Goal: Task Accomplishment & Management: Complete application form

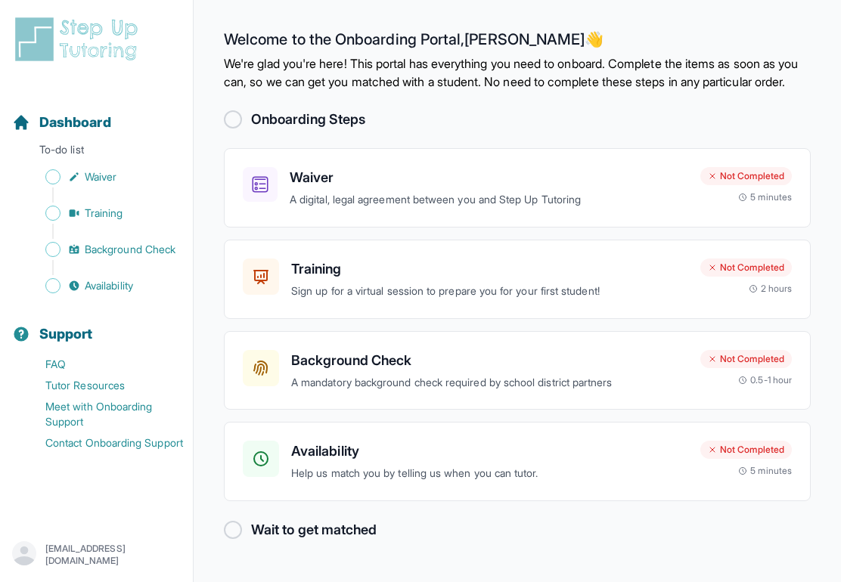
click at [745, 203] on div "Not Completed 5 minutes" at bounding box center [745, 185] width 91 height 36
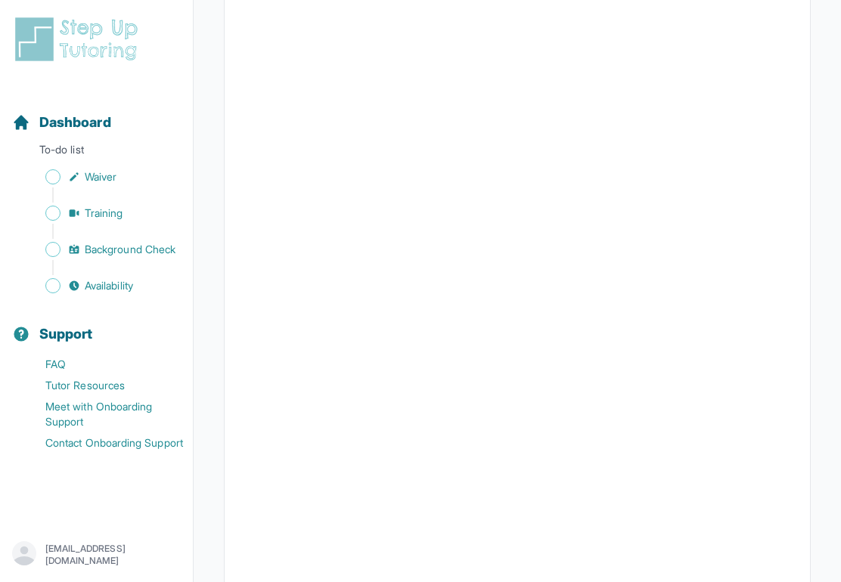
scroll to position [2211, 0]
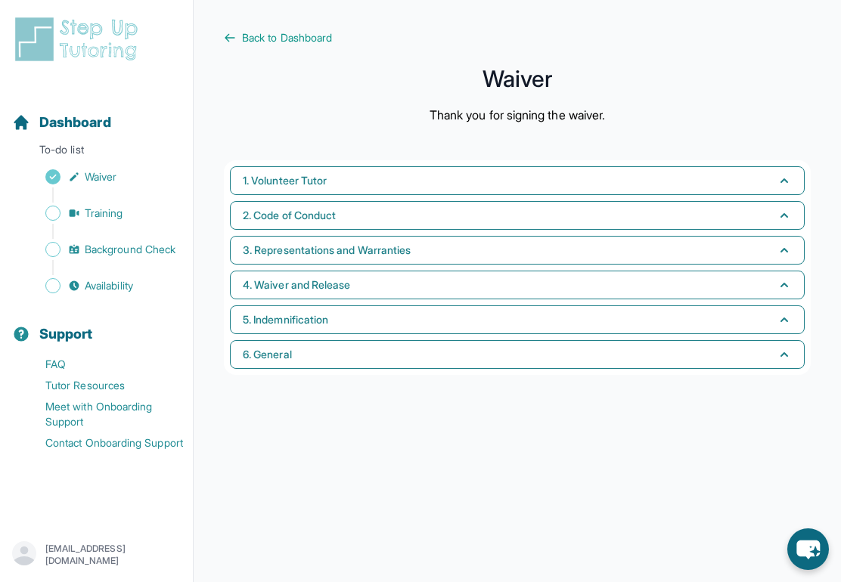
click at [718, 181] on button "1. Volunteer Tutor" at bounding box center [517, 180] width 575 height 29
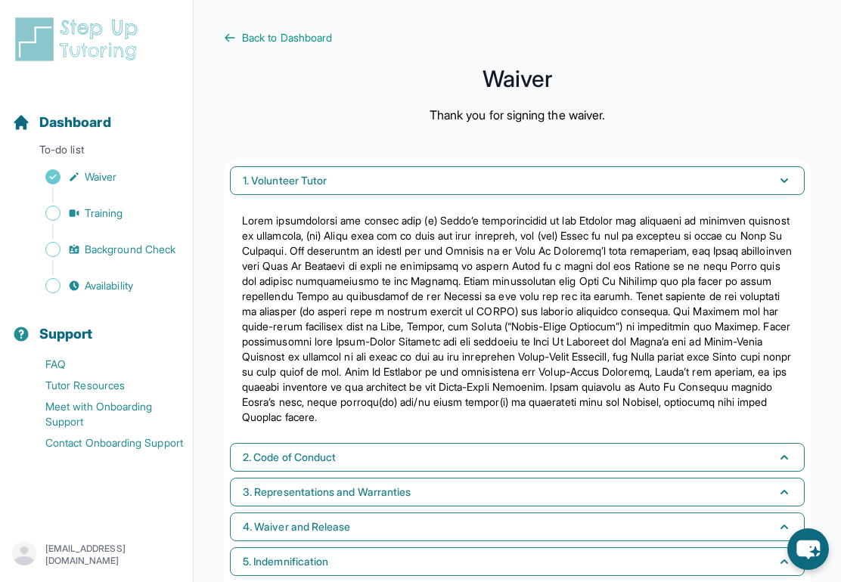
click at [720, 180] on button "1. Volunteer Tutor" at bounding box center [517, 180] width 575 height 29
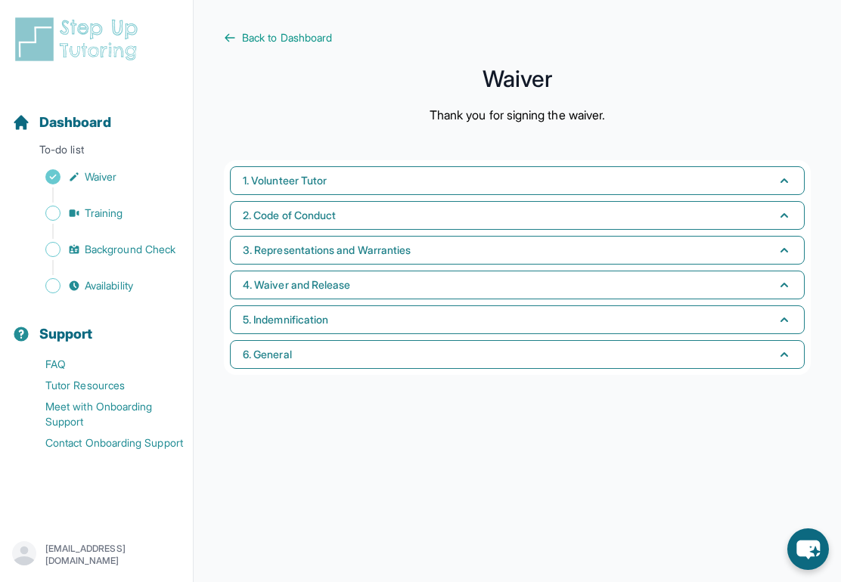
click at [667, 368] on button "6. General" at bounding box center [517, 354] width 575 height 29
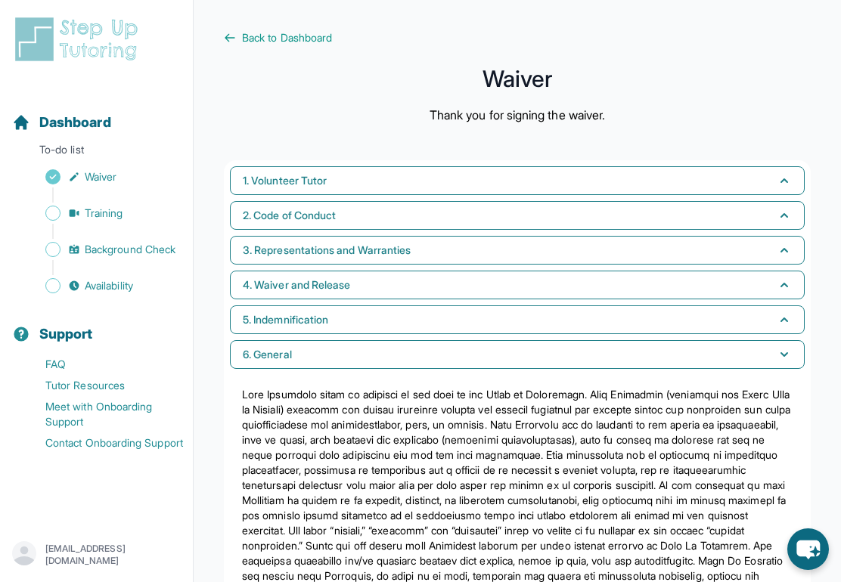
click at [665, 360] on button "6. General" at bounding box center [517, 354] width 575 height 29
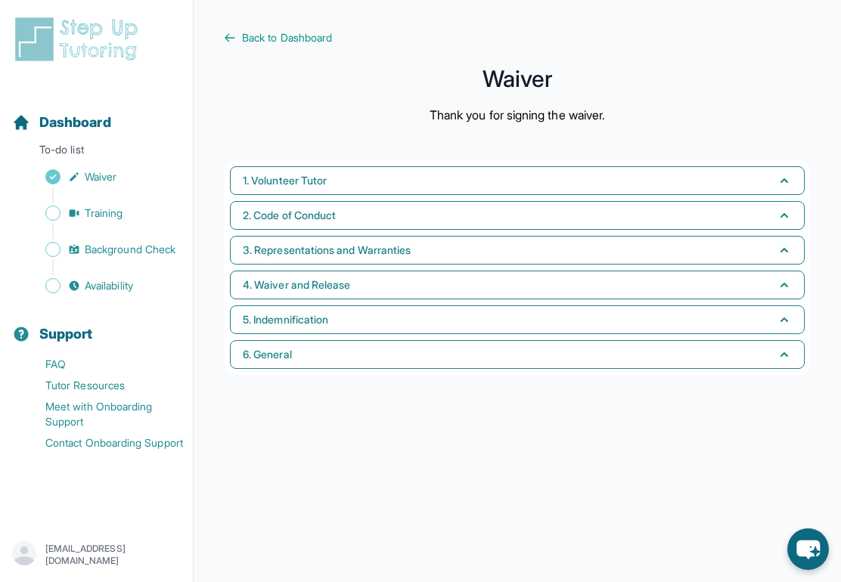
click at [281, 36] on span "Back to Dashboard" at bounding box center [287, 37] width 90 height 15
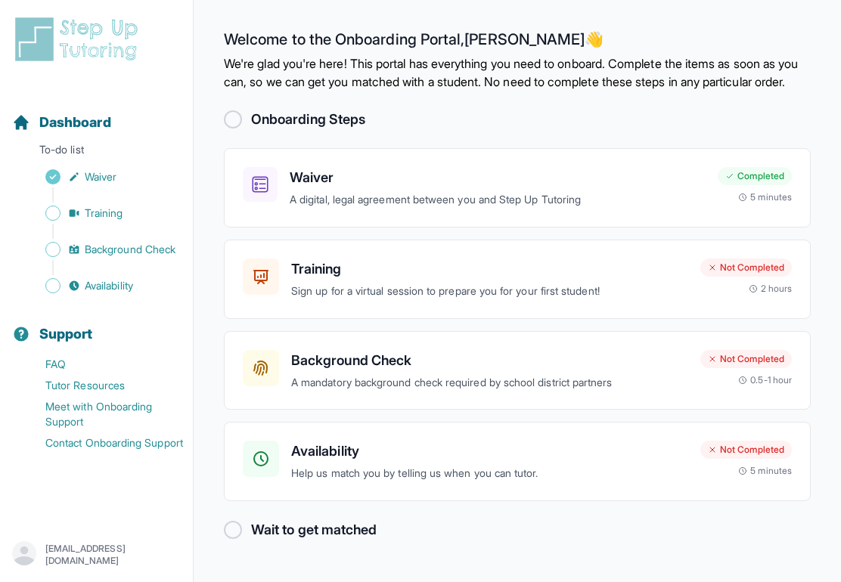
scroll to position [5, 0]
click at [637, 296] on p "Sign up for a virtual session to prepare you for your first student!" at bounding box center [489, 291] width 397 height 17
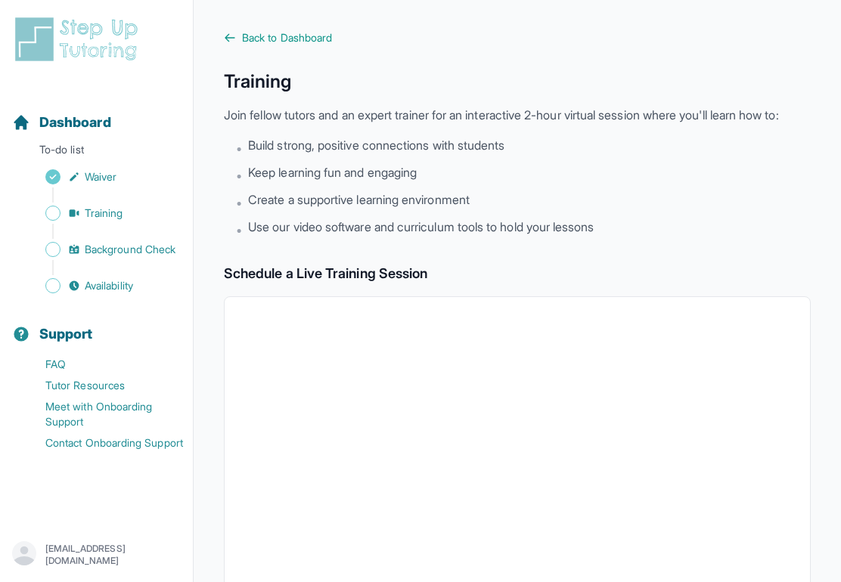
click at [268, 31] on span "Back to Dashboard" at bounding box center [287, 37] width 90 height 15
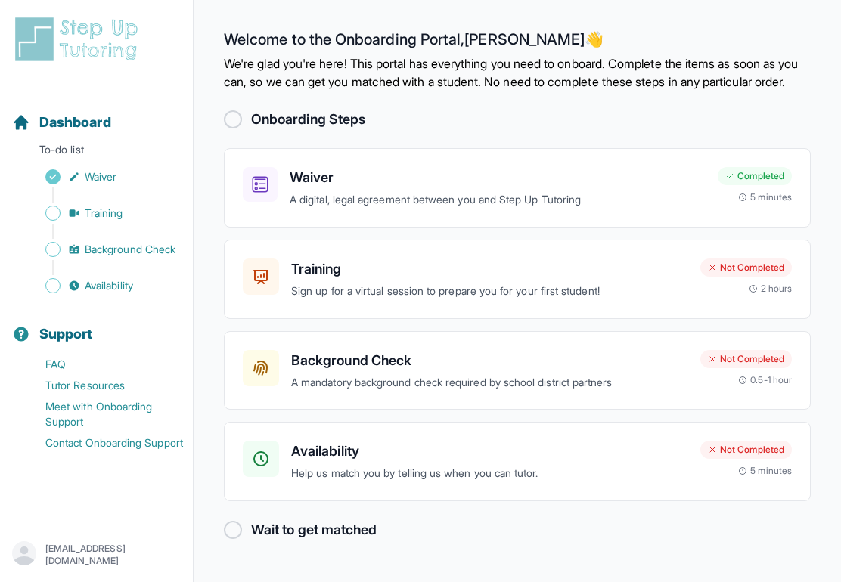
scroll to position [5, 0]
click at [293, 345] on div "Background Check A mandatory background check required by school district partn…" at bounding box center [517, 370] width 587 height 79
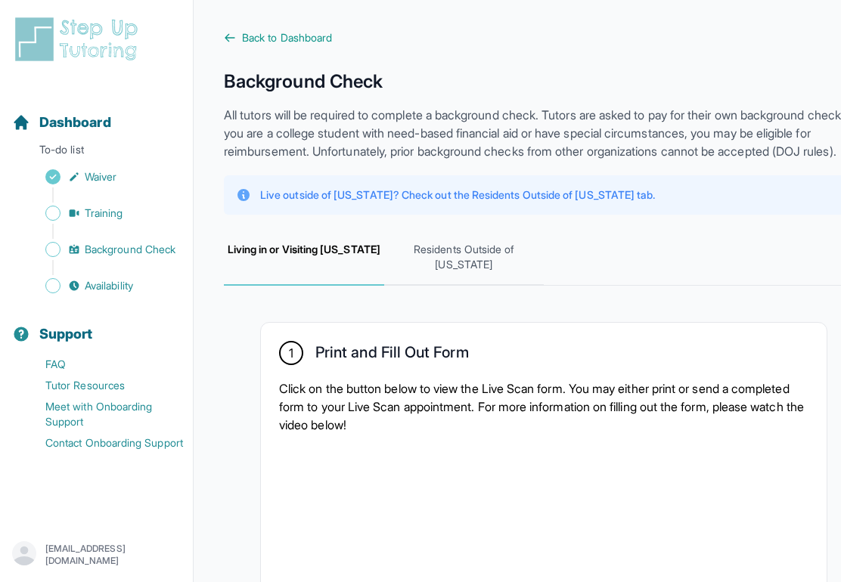
click at [244, 39] on span "Back to Dashboard" at bounding box center [287, 37] width 90 height 15
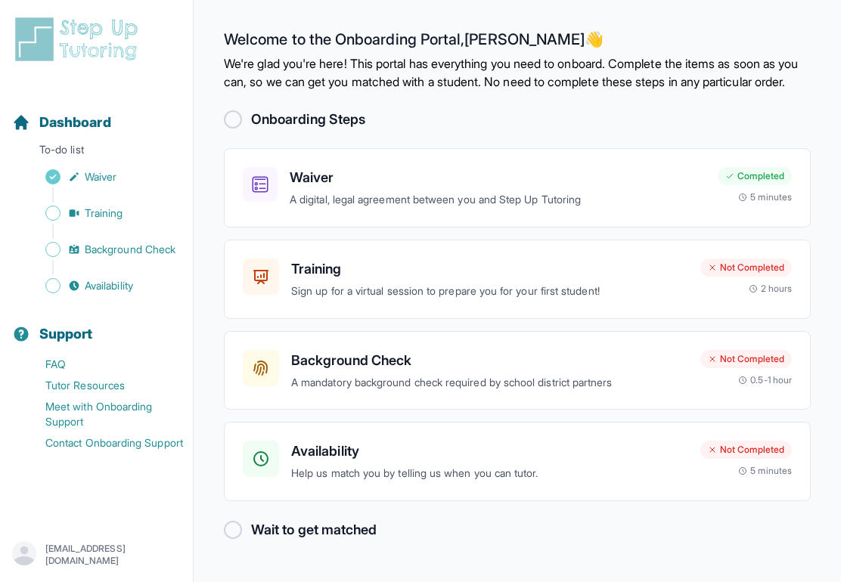
click at [292, 280] on h3 "Training" at bounding box center [489, 269] width 397 height 21
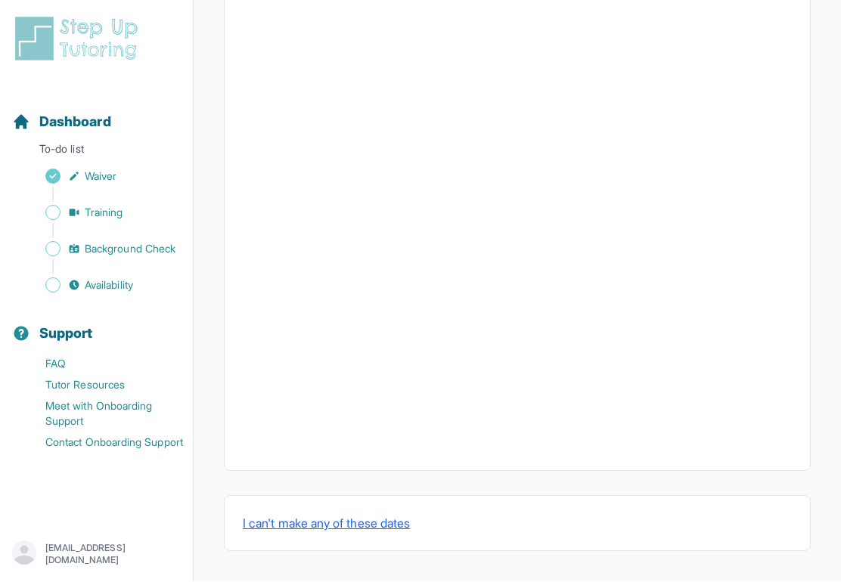
scroll to position [500, 0]
